Goal: Communication & Community: Share content

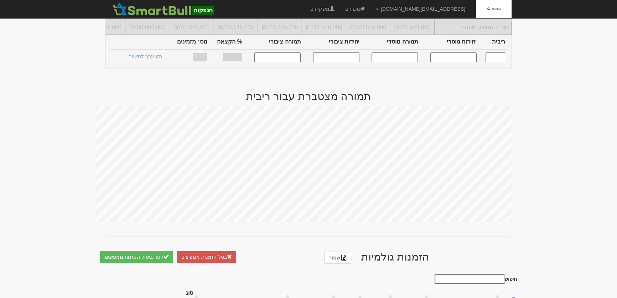
scroll to position [324, 0]
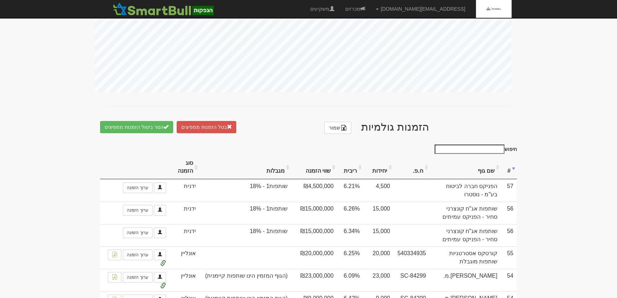
click at [364, 175] on th "ריבית" at bounding box center [350, 167] width 26 height 24
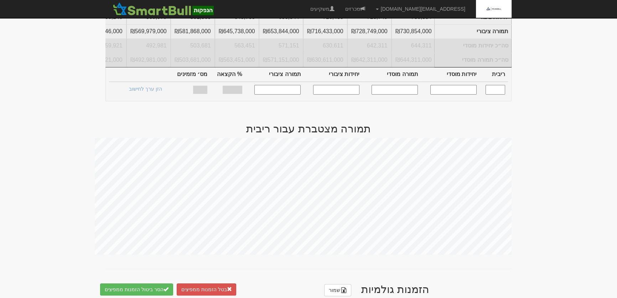
scroll to position [356, 0]
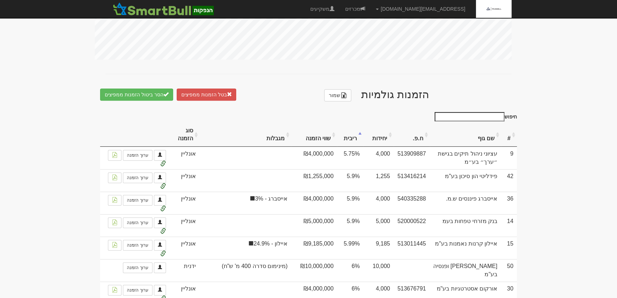
click at [364, 143] on th "ריבית" at bounding box center [350, 135] width 26 height 24
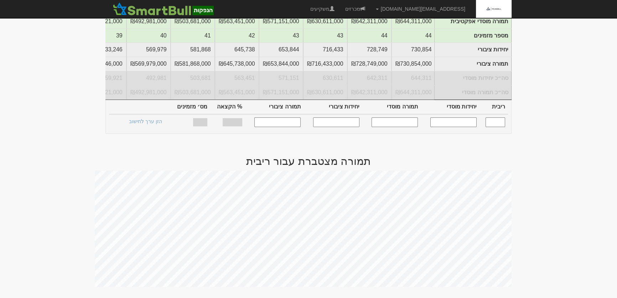
scroll to position [0, 0]
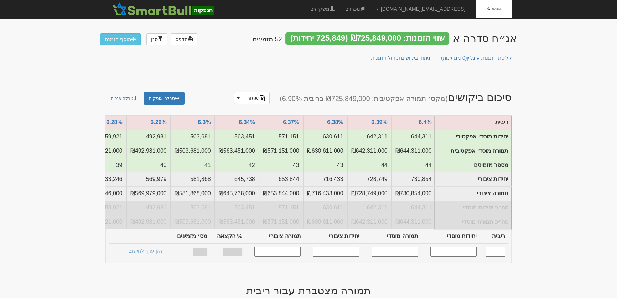
click at [498, 255] on input "text" at bounding box center [496, 252] width 20 height 10
type input "6.340"
type input "563,451"
type input "563,451,000"
type input "645,738"
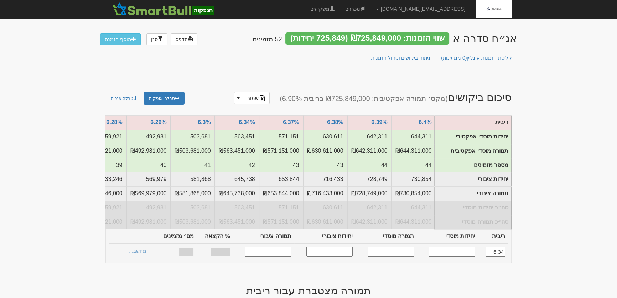
type input "645,738,000"
type input "100%"
type input "42"
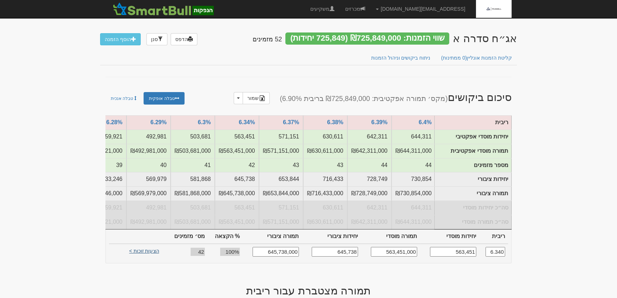
type input "6.340"
click at [146, 254] on link "הצעות זוכות >" at bounding box center [144, 252] width 39 height 10
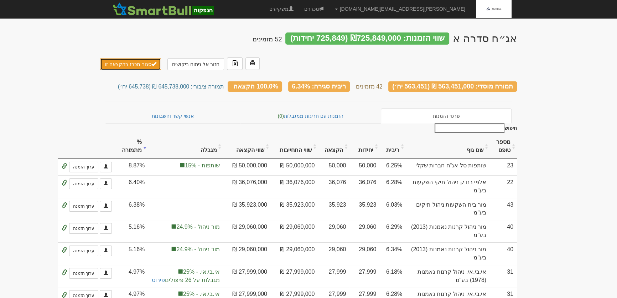
click at [118, 58] on button "סגור מכרז בהקצאה זו" at bounding box center [130, 64] width 61 height 12
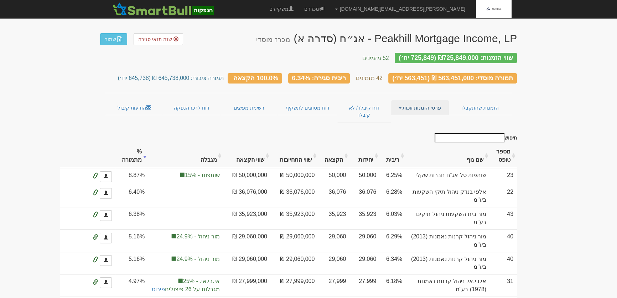
click at [413, 103] on link "פרטי הזמנות זוכות" at bounding box center [419, 107] width 57 height 15
click at [417, 117] on link "אנשי קשר וחשבונות" at bounding box center [420, 121] width 56 height 9
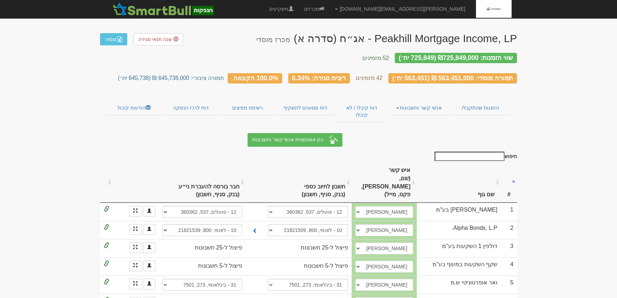
scroll to position [227, 0]
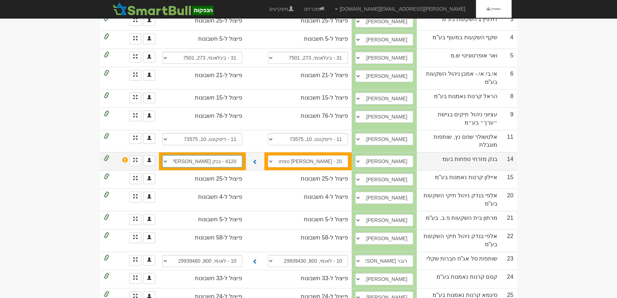
click at [212, 155] on select "20 - מזרחי טפחות, 80, 943381 20 - מזרחי טפחות, 80, 943365 4120 - בנק מזרחי טפחו…" at bounding box center [203, 161] width 80 height 12
select select "686a82bba7afbf4766a7cf16"
click at [163, 155] on select "20 - מזרחי טפחות, 80, 943381 20 - מזרחי טפחות, 80, 943365 4120 - בנק מזרחי טפחו…" at bounding box center [203, 161] width 80 height 12
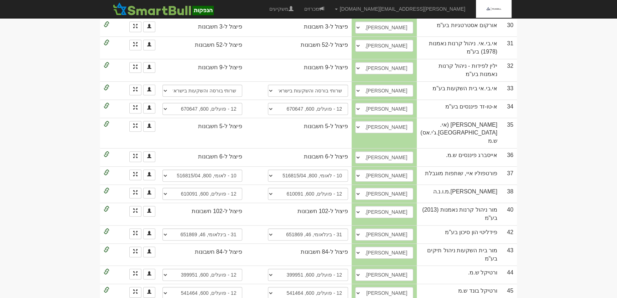
scroll to position [680, 0]
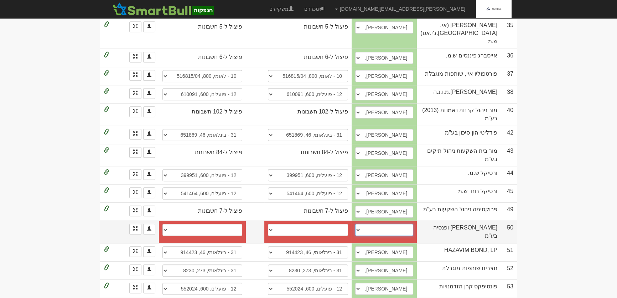
click at [380, 236] on select "אורי קרן, 054-6800966, Efrat.Dalal@more.co.il לילך בן-טובים, 052-5601714, lilac…" at bounding box center [384, 229] width 58 height 12
select select "64f6183c83000a4e2eae0379"
click at [378, 236] on select "אורי קרן, 054-6800966, Efrat.Dalal@more.co.il לילך בן-טובים, 052-5601714, lilac…" at bounding box center [384, 229] width 58 height 12
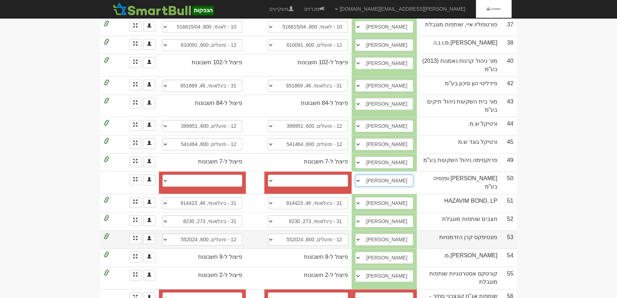
scroll to position [783, 0]
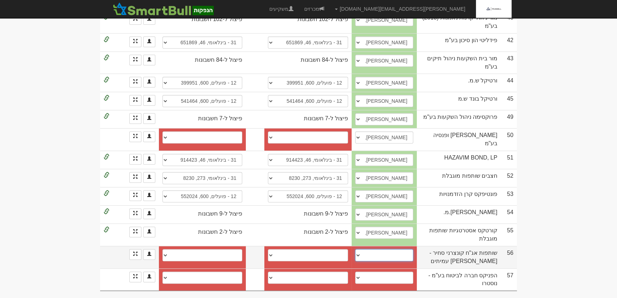
click at [413, 253] on select "ערן קלינסקי, erank2@fnx.co.il עינת רגב, 054-6870885, einatr1@fnx.co.il ארז ינקל…" at bounding box center [384, 255] width 58 height 12
select select "5978bdb43fb05300112ca2f3"
click at [378, 249] on select "ערן קלינסקי, erank2@fnx.co.il עינת רגב, 054-6870885, einatr1@fnx.co.il ארז ינקל…" at bounding box center [384, 255] width 58 height 12
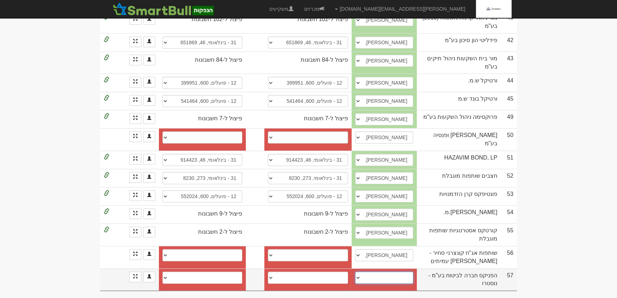
click at [413, 274] on select "יהודה אינדיג, 052-6835662, yehudai@fnx.co.il דן קרנר, 0546960420, dank2@fnx.co.…" at bounding box center [384, 277] width 58 height 12
select select "5d9464103e416c0004a43370"
click at [378, 271] on select "יהודה אינדיג, 052-6835662, yehudai@fnx.co.il דן קרנר, 0546960420, dank2@fnx.co.…" at bounding box center [384, 277] width 58 height 12
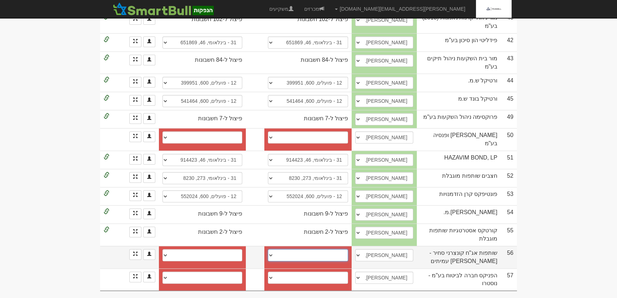
click at [348, 252] on select "פועלים (12), 600, 676548 חשבון חדש" at bounding box center [308, 255] width 80 height 12
select select "59c948a64e84c40004ada07c"
click at [279, 249] on select "פועלים (12), 600, 676548 חשבון חדש" at bounding box center [308, 255] width 80 height 12
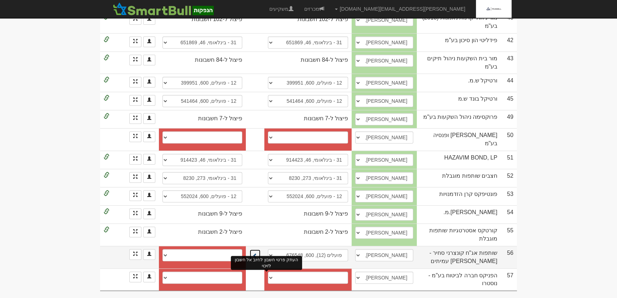
click at [258, 253] on span at bounding box center [255, 255] width 5 height 5
select select "59c948a94e84c40004ada07d"
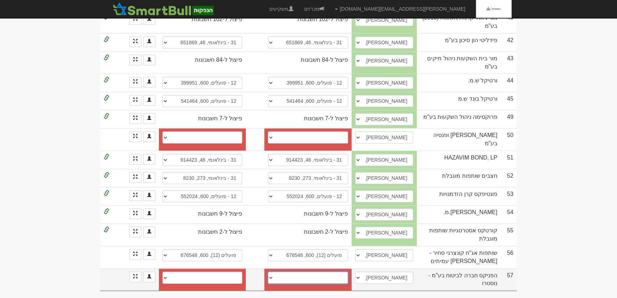
click at [309, 274] on select "מזרחי, 61, 368601 הפועלים, 600, 642031 פועלים, 600, 151184 פועלים, 600, 642015 …" at bounding box center [308, 277] width 80 height 12
select select "56e5421392270d110075976f"
click at [279, 271] on select "מזרחי, 61, 368601 הפועלים, 600, 642031 פועלים, 600, 151184 פועלים, 600, 642015 …" at bounding box center [308, 277] width 80 height 12
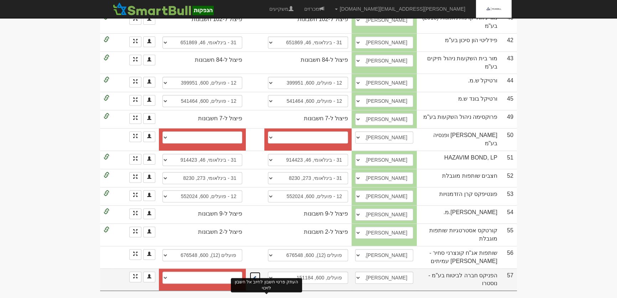
click at [258, 278] on span at bounding box center [255, 277] width 5 height 5
select select "56e5421392270d1100759770"
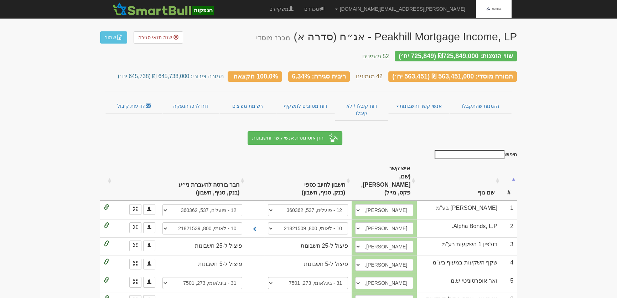
scroll to position [0, 0]
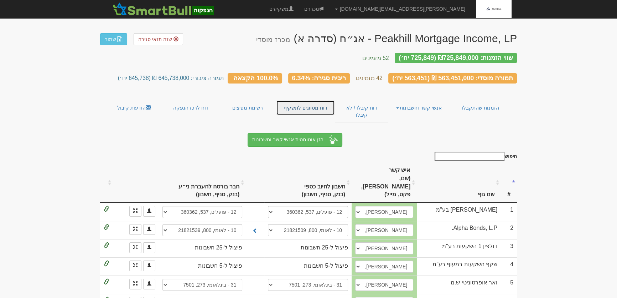
click at [297, 100] on link "דוח מסווגים לתשקיף" at bounding box center [305, 107] width 59 height 15
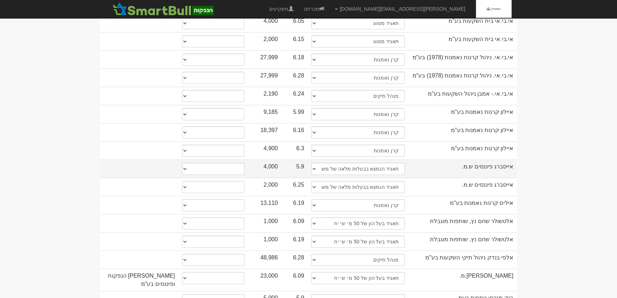
scroll to position [453, 0]
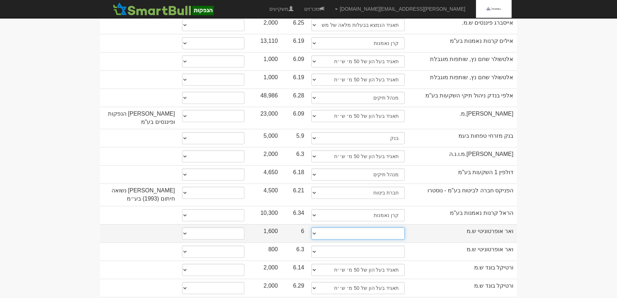
click at [399, 227] on select "תאגיד מסווג חתם / מפיץ חברת ביטוח תאגיד בעל הון של 50 מ׳ ש׳׳ח קופת גמל / קרן פנ…" at bounding box center [358, 233] width 93 height 12
select select "תאגיד בעל הון של 50 מ׳ ש׳׳ח"
click at [312, 227] on select "תאגיד מסווג חתם / מפיץ חברת ביטוח תאגיד בעל הון של 50 מ׳ ש׳׳ח קופת גמל / קרן פנ…" at bounding box center [358, 233] width 93 height 12
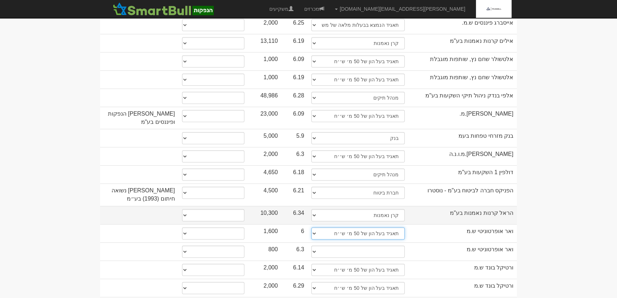
select select "תאגיד בעל הון של 50 מ׳ ש׳׳ח"
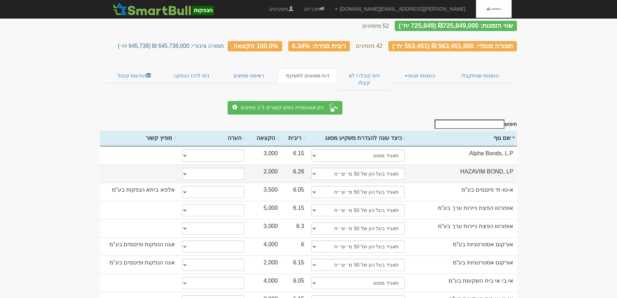
scroll to position [0, 0]
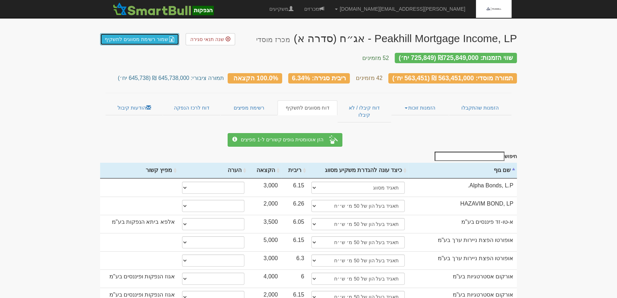
click at [125, 41] on link "שמור רשימת מסווגים לתשקיף" at bounding box center [139, 39] width 79 height 12
click at [129, 104] on link "הודעות קיבול" at bounding box center [133, 107] width 57 height 15
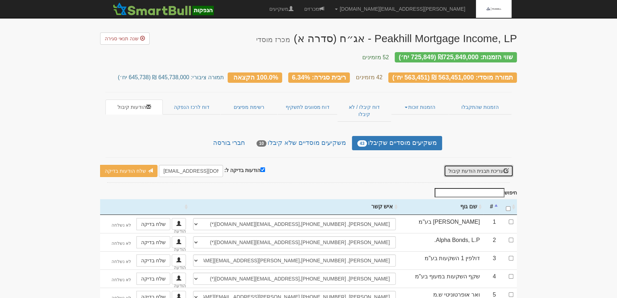
click at [477, 165] on button "עריכת תבנית הודעת קיבול" at bounding box center [479, 171] width 70 height 12
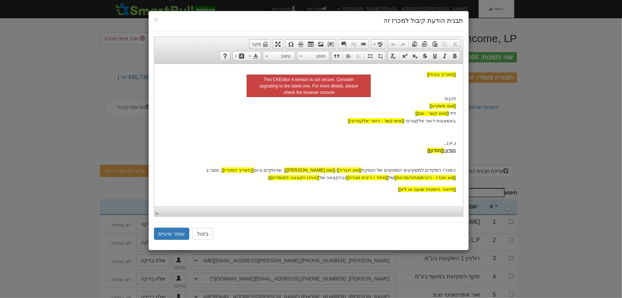
click at [456, 160] on html "[[תאריך נוכחי]] לכבוד [[שם משקיע]] לידי [[איש קשר - שם]] באמצעות דואר אלקטרוני:…" at bounding box center [308, 158] width 309 height 190
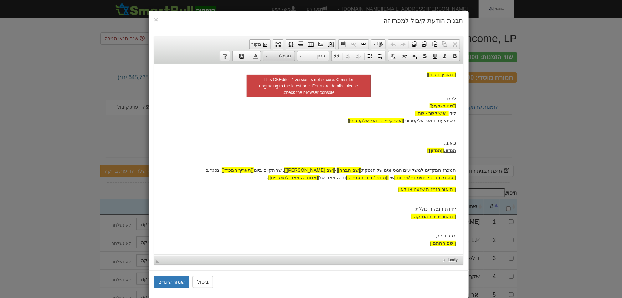
click at [288, 57] on span "נורמלי" at bounding box center [282, 55] width 25 height 9
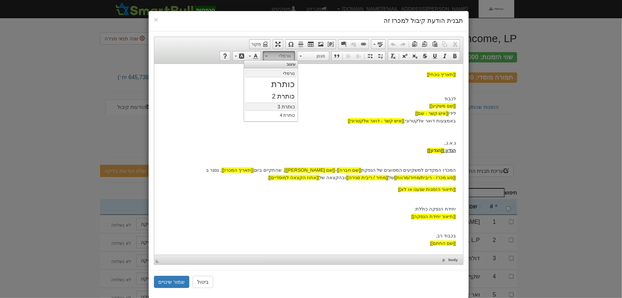
click at [287, 104] on h3 "כותרת 3" at bounding box center [271, 107] width 48 height 6
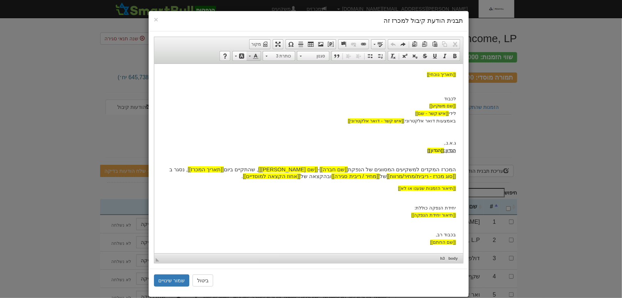
click at [258, 55] on span at bounding box center [256, 56] width 6 height 6
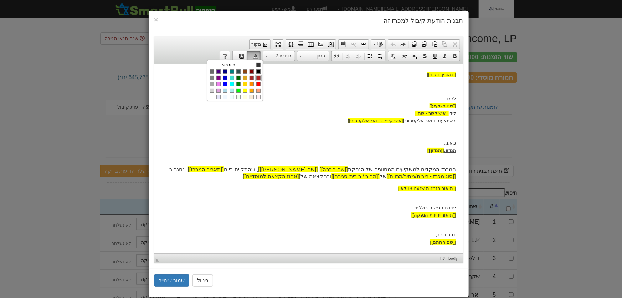
click at [260, 77] on span "צבעים" at bounding box center [258, 78] width 4 height 4
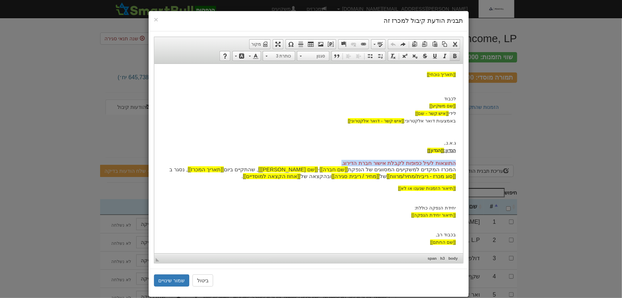
click at [456, 57] on span at bounding box center [455, 56] width 6 height 6
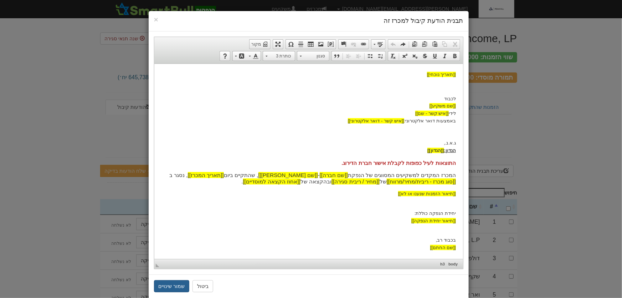
click at [175, 287] on button "שמור שינויים" at bounding box center [172, 286] width 36 height 12
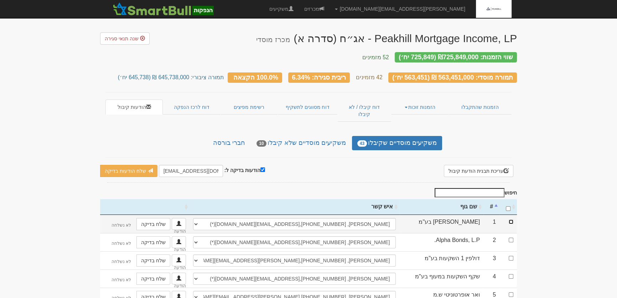
click at [512, 219] on input "checkbox" at bounding box center [511, 221] width 5 height 5
checkbox input "true"
drag, startPoint x: 161, startPoint y: 156, endPoint x: 174, endPoint y: 156, distance: 13.2
click at [174, 165] on input "[EMAIL_ADDRESS][DOMAIN_NAME]" at bounding box center [191, 171] width 64 height 12
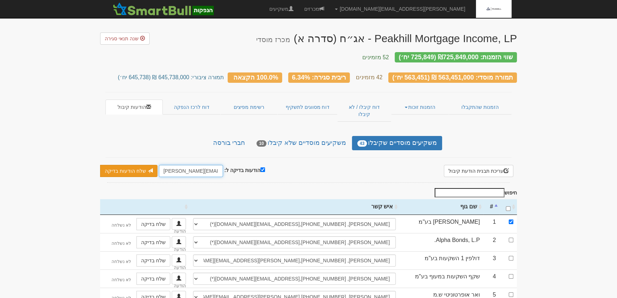
type input "[PERSON_NAME][EMAIL_ADDRESS][DOMAIN_NAME]"
click at [127, 165] on link "שלח הודעות בדיקה" at bounding box center [128, 171] width 57 height 12
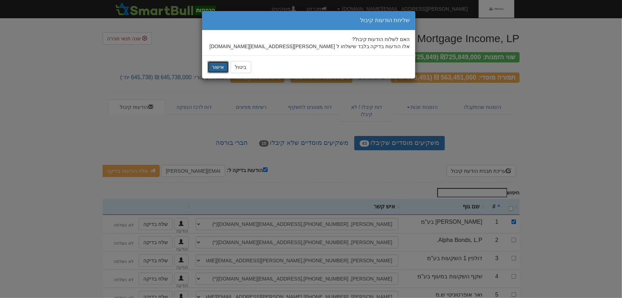
click at [225, 67] on button "אישור" at bounding box center [217, 67] width 21 height 12
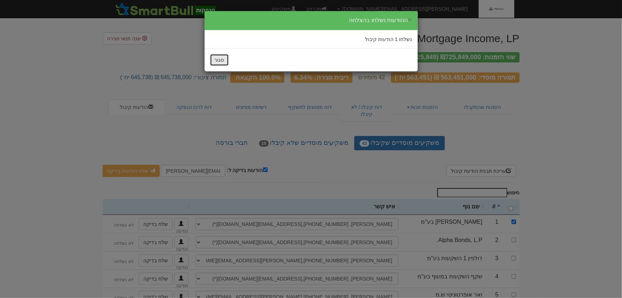
click at [215, 60] on button "סגור" at bounding box center [219, 60] width 19 height 12
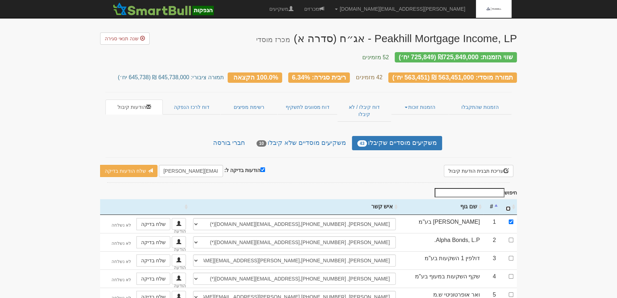
click at [509, 206] on input "\a : activate to sort column ascending" at bounding box center [508, 208] width 5 height 5
checkbox input "true"
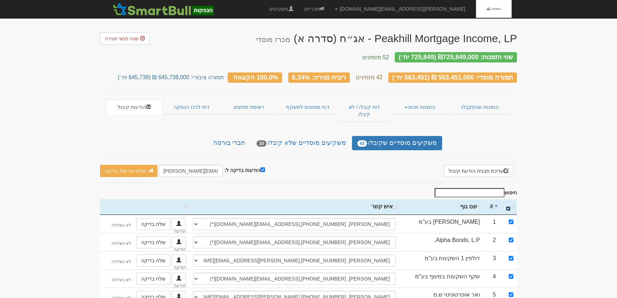
checkbox input "true"
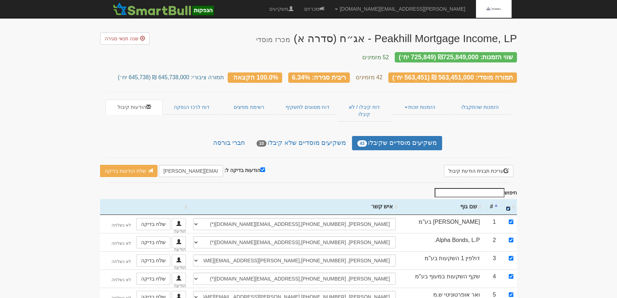
checkbox input "true"
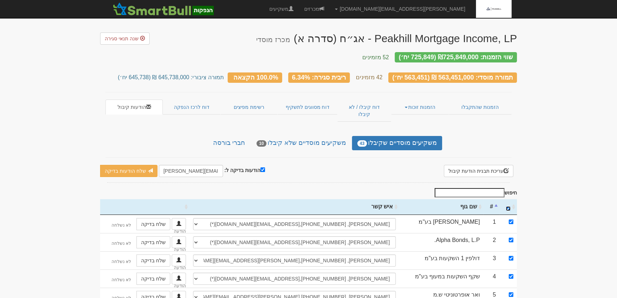
checkbox input "true"
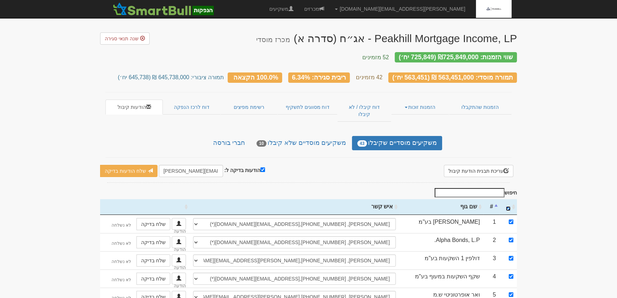
checkbox input "true"
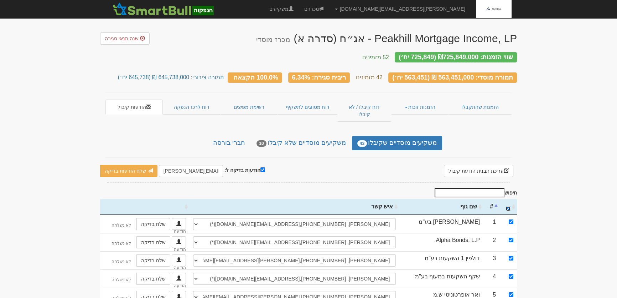
checkbox input "true"
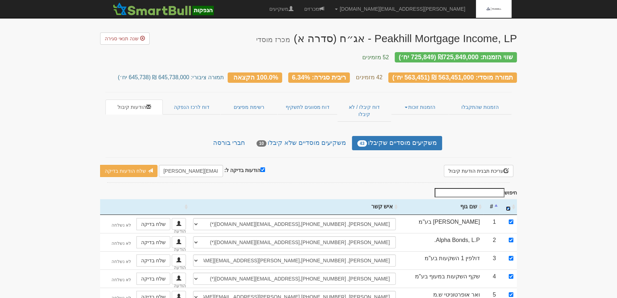
checkbox input "true"
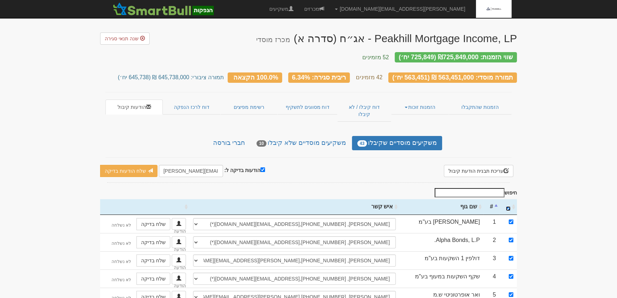
checkbox input "true"
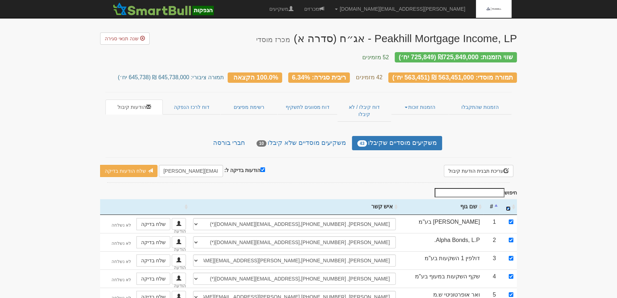
checkbox input "true"
click at [261, 167] on input "הודעות בדיקה ל:" at bounding box center [263, 169] width 5 height 5
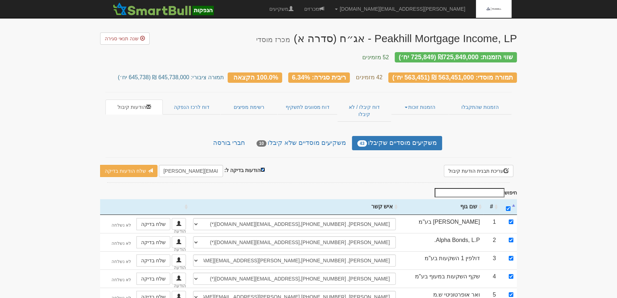
checkbox input "false"
click at [123, 165] on link "שלח הודעות למשקיעים" at bounding box center [142, 171] width 66 height 12
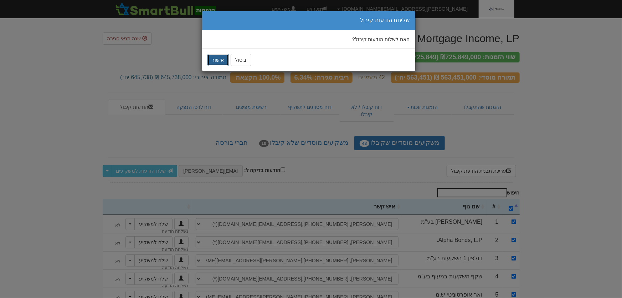
click at [213, 57] on button "אישור" at bounding box center [217, 60] width 21 height 12
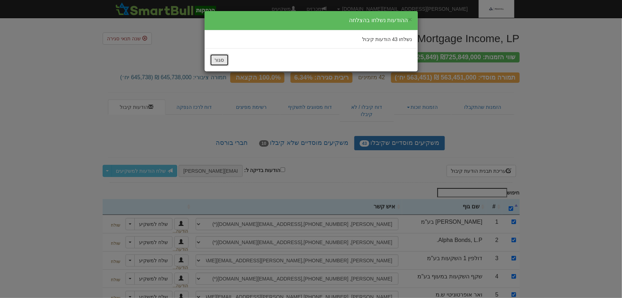
click at [220, 61] on button "סגור" at bounding box center [219, 60] width 19 height 12
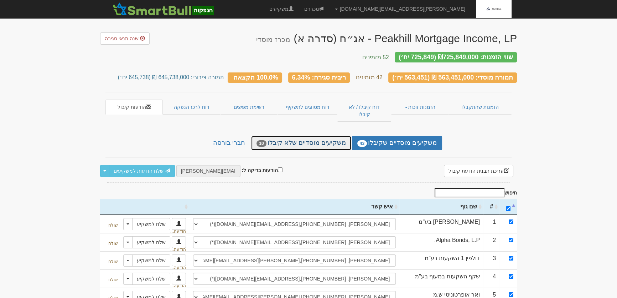
click at [302, 136] on link "משקיעים מוסדיים שלא קיבלו 10" at bounding box center [301, 143] width 100 height 14
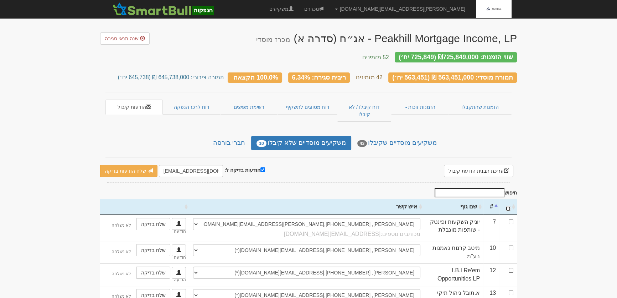
click at [508, 206] on input "\a : activate to sort column ascending" at bounding box center [508, 208] width 5 height 5
checkbox input "true"
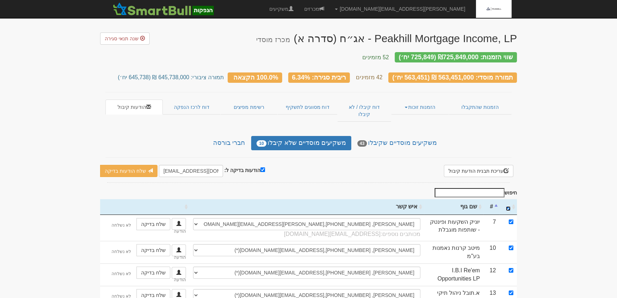
checkbox input "true"
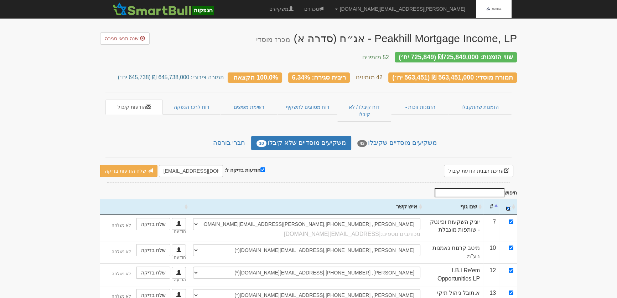
checkbox input "true"
click at [261, 167] on input "הודעות בדיקה ל:" at bounding box center [263, 169] width 5 height 5
checkbox input "false"
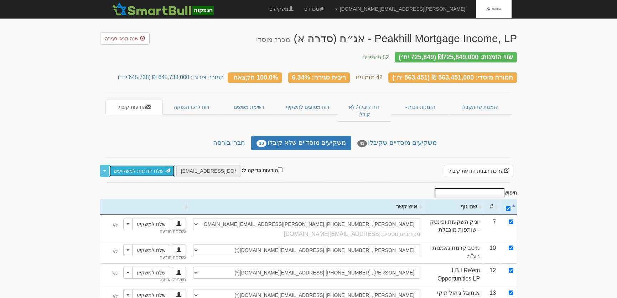
click at [142, 165] on link "שלח הודעות למשקיעים" at bounding box center [142, 171] width 66 height 12
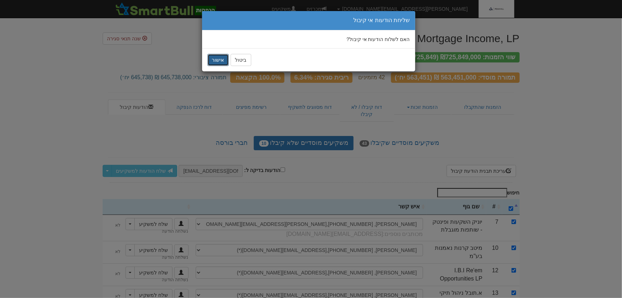
click at [212, 61] on button "אישור" at bounding box center [217, 60] width 21 height 12
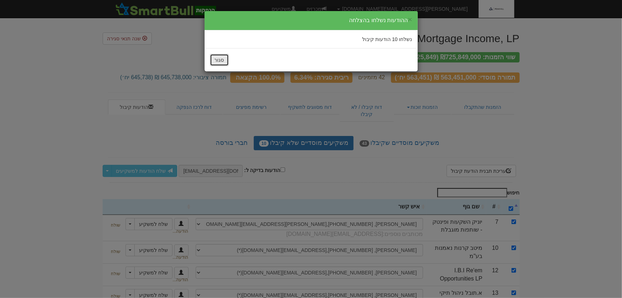
click at [219, 57] on button "סגור" at bounding box center [219, 60] width 19 height 12
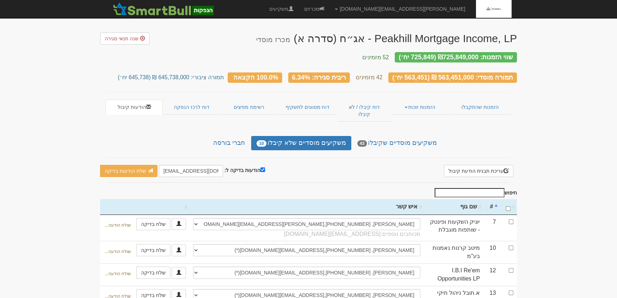
click at [402, 136] on link "משקיעים מוסדיים שקיבלו 43" at bounding box center [397, 143] width 90 height 14
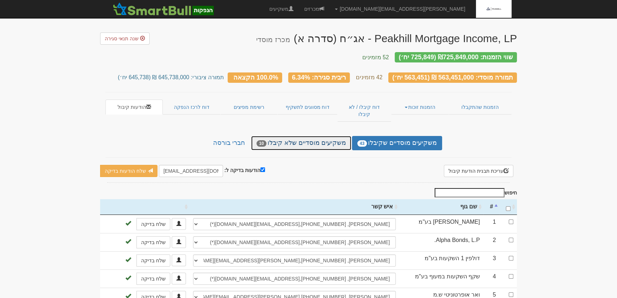
click at [308, 136] on link "משקיעים מוסדיים שלא קיבלו 10" at bounding box center [301, 143] width 100 height 14
